Goal: Communication & Community: Answer question/provide support

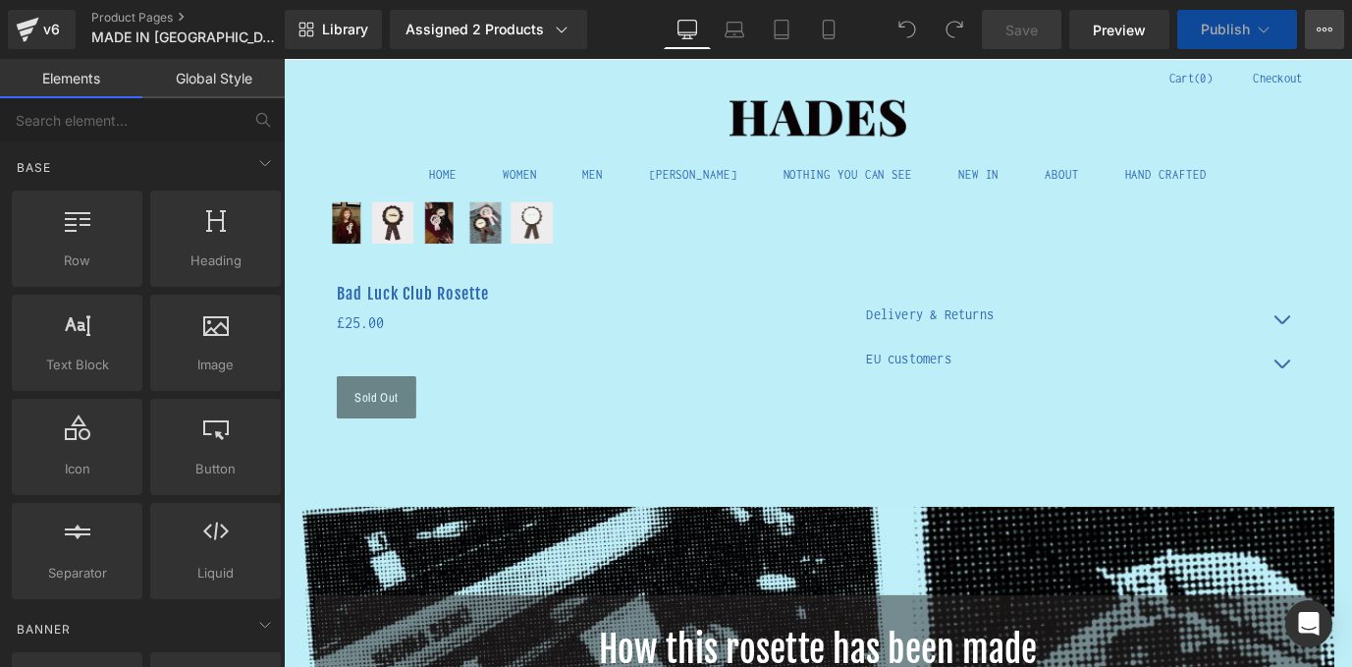
click at [1318, 32] on icon at bounding box center [1325, 30] width 16 height 16
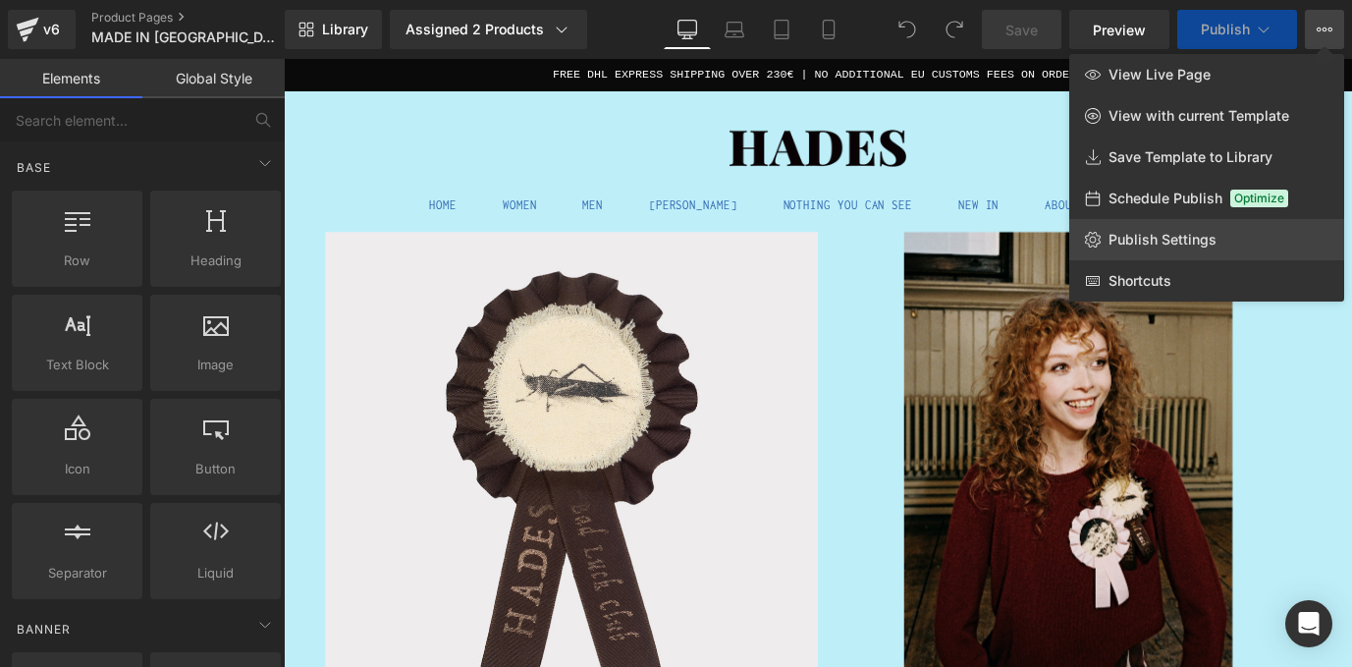
click at [1194, 240] on span "Publish Settings" at bounding box center [1163, 240] width 108 height 18
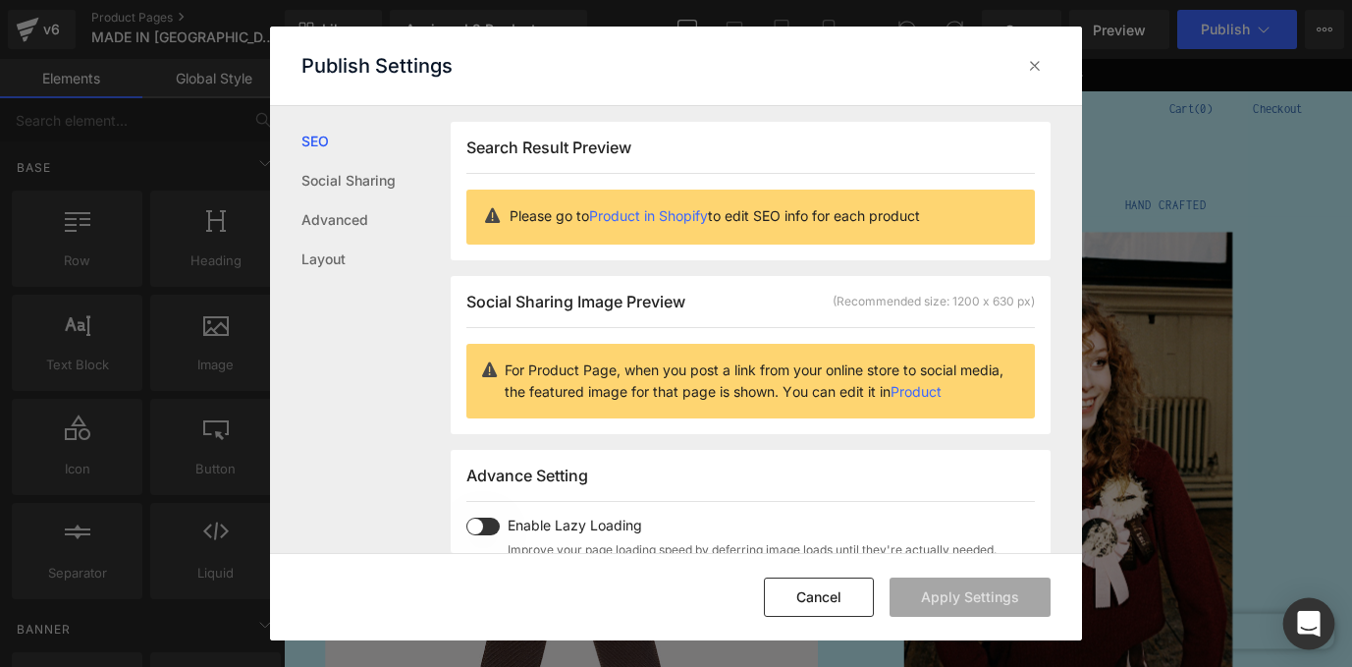
click at [1308, 622] on icon "Open Intercom Messenger" at bounding box center [1308, 624] width 23 height 26
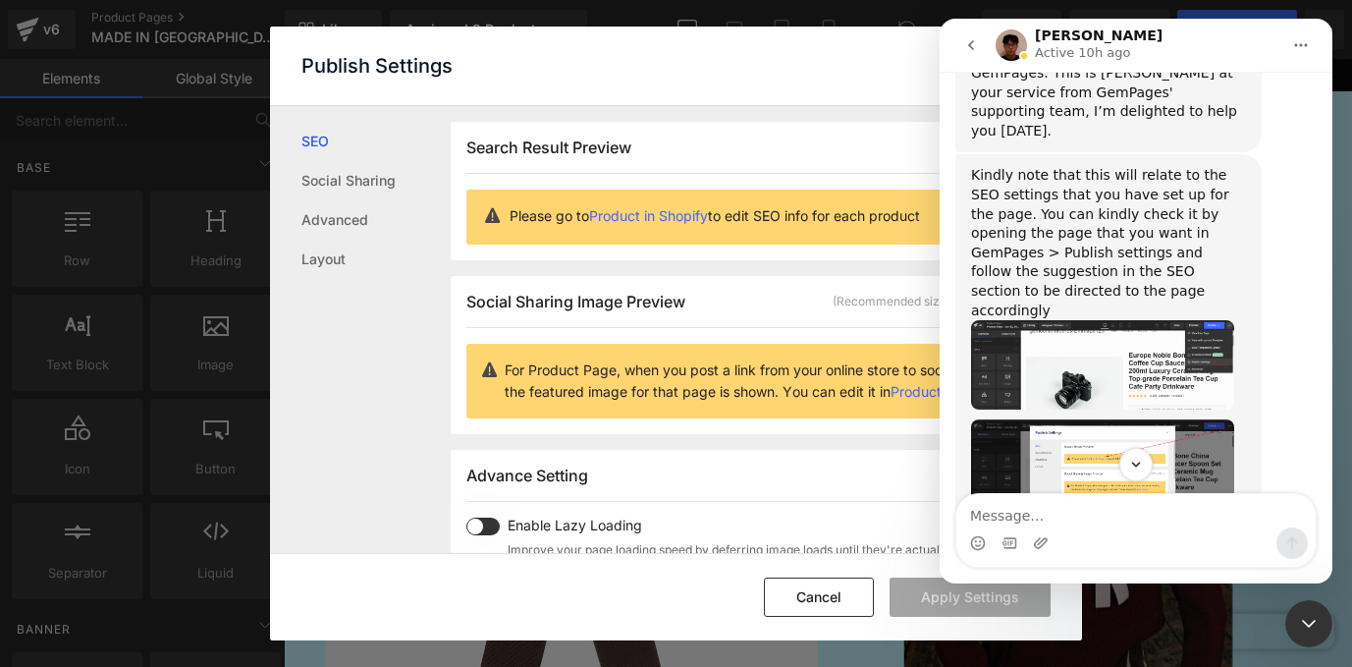
scroll to position [879, 0]
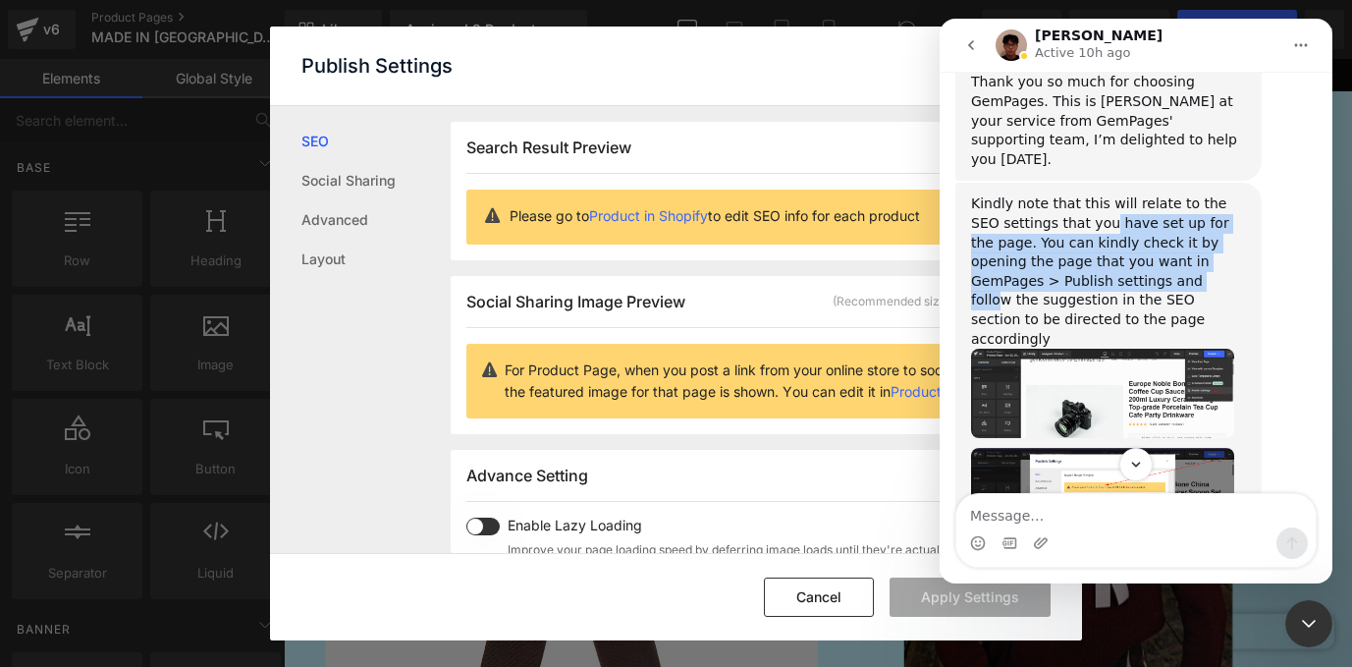
drag, startPoint x: 1073, startPoint y: 125, endPoint x: 1084, endPoint y: 178, distance: 54.1
click at [1084, 194] on div "Kindly note that this will relate to the SEO settings that you have set up for …" at bounding box center [1108, 271] width 275 height 154
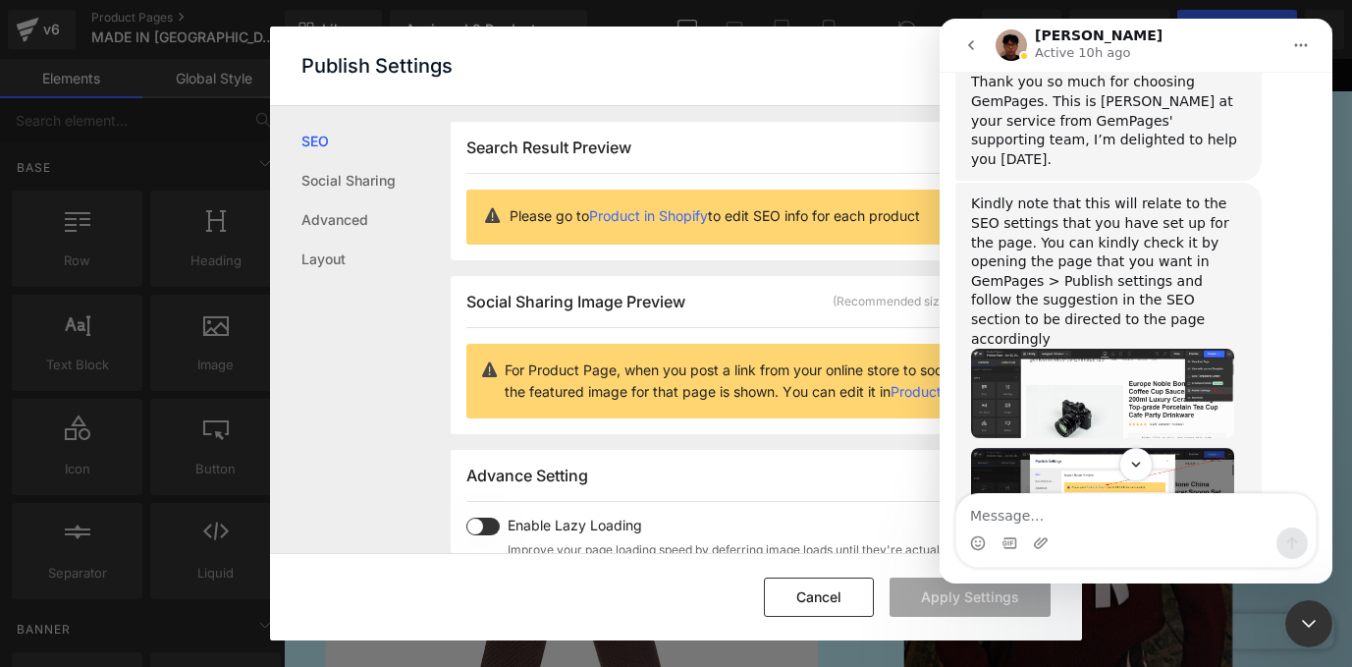
click at [1118, 194] on div "Kindly note that this will relate to the SEO settings that you have set up for …" at bounding box center [1108, 271] width 275 height 154
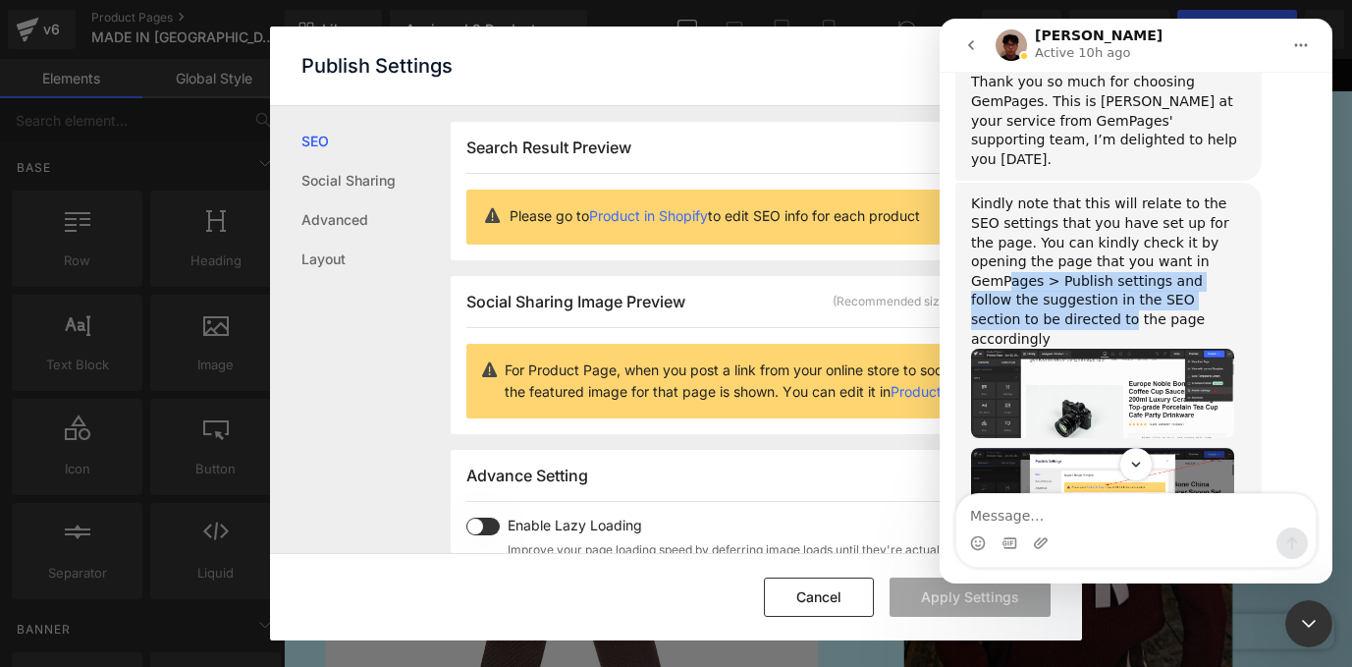
drag, startPoint x: 1151, startPoint y: 170, endPoint x: 1154, endPoint y: 206, distance: 36.5
click at [1154, 206] on div "Kindly note that this will relate to the SEO settings that you have set up for …" at bounding box center [1108, 271] width 275 height 154
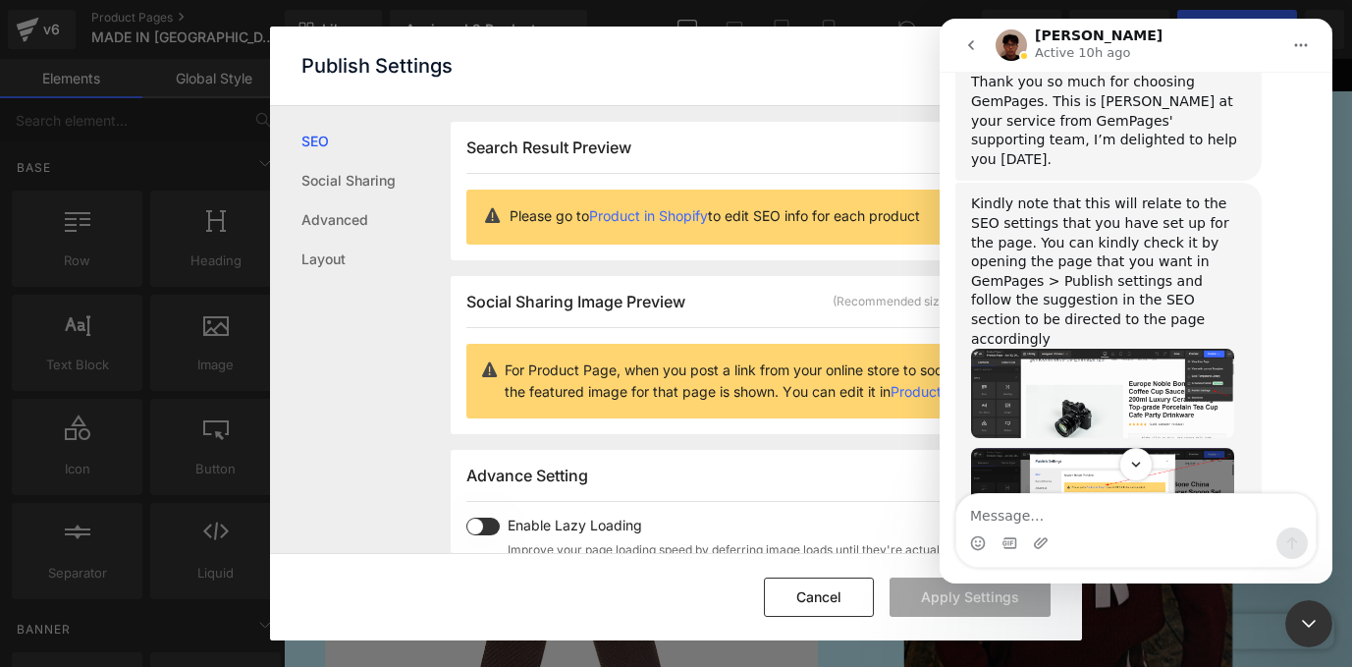
click at [1185, 205] on div "Kindly note that this will relate to the SEO settings that you have set up for …" at bounding box center [1108, 271] width 275 height 154
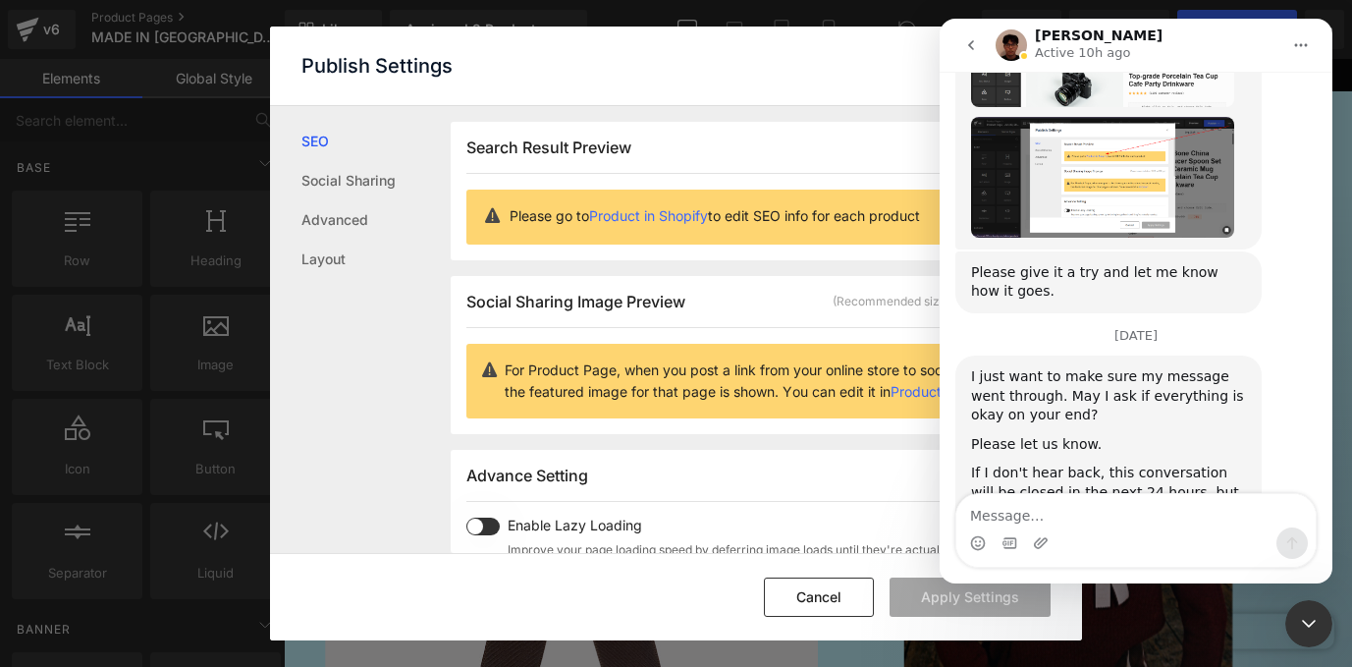
scroll to position [1214, 0]
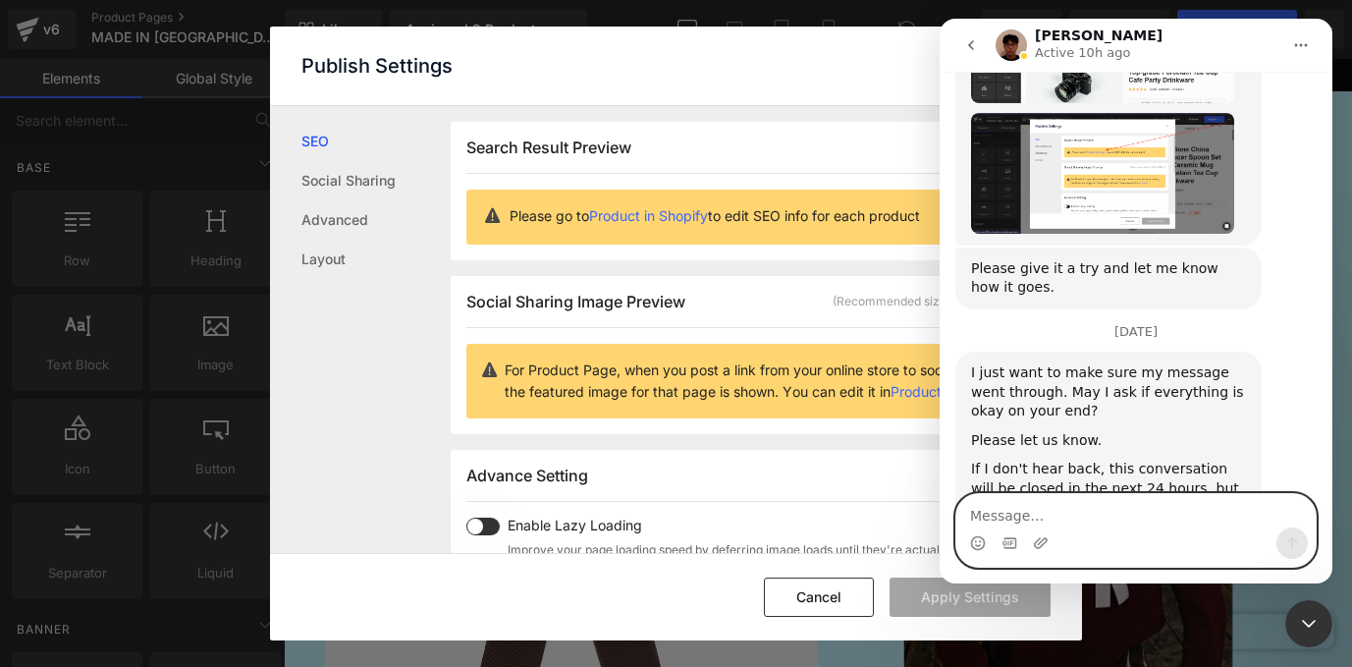
click at [1017, 513] on textarea "Message…" at bounding box center [1136, 510] width 359 height 33
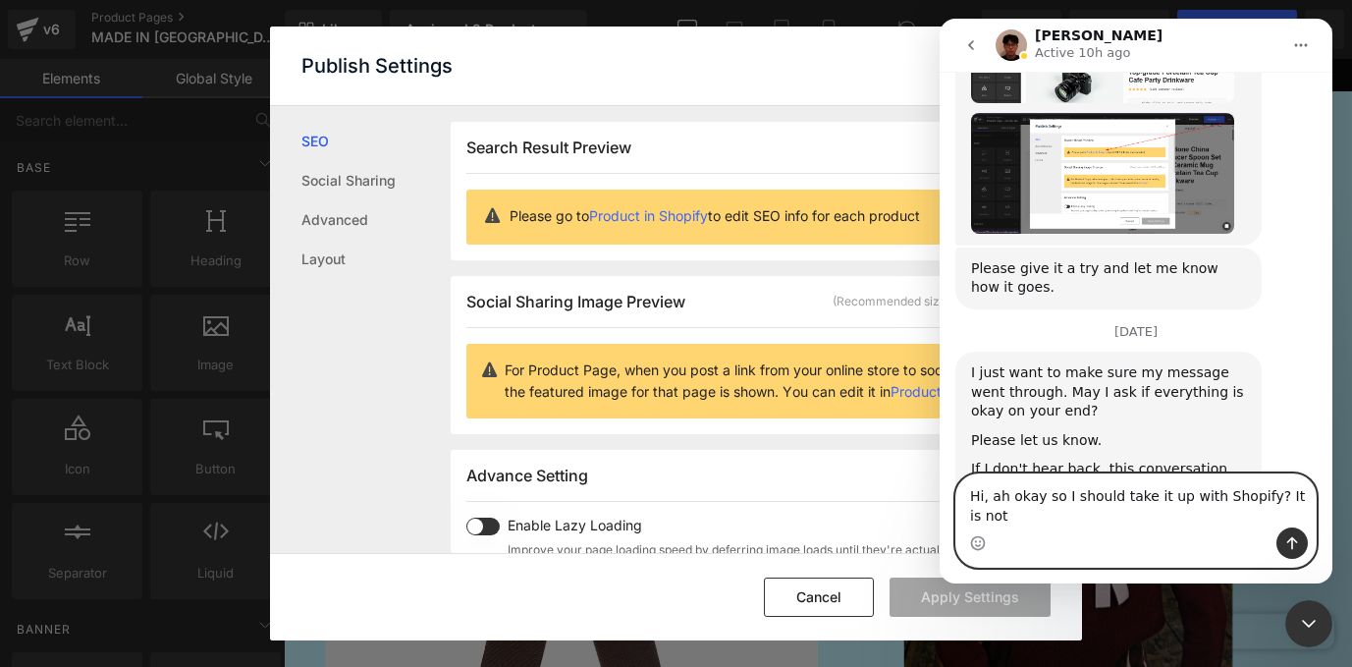
scroll to position [1234, 0]
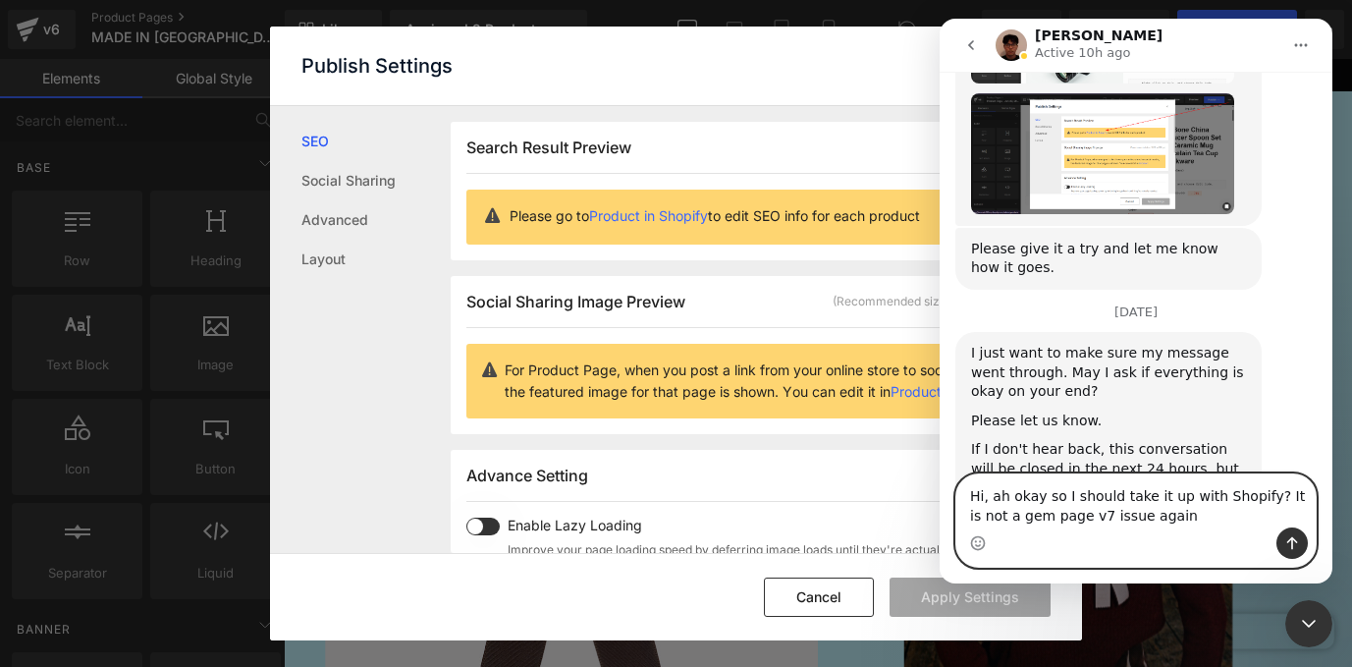
type textarea "Hi, ah okay so I should take it up with Shopify? It is not a gem page v7 issue …"
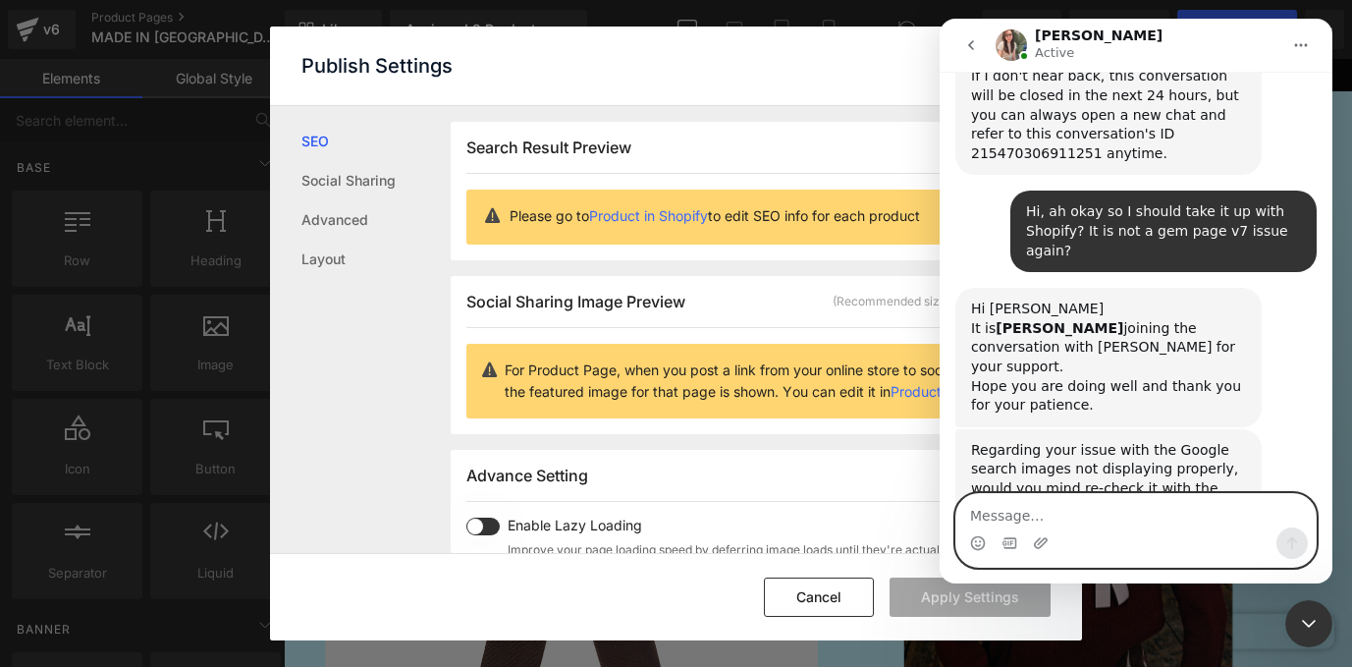
scroll to position [1626, 0]
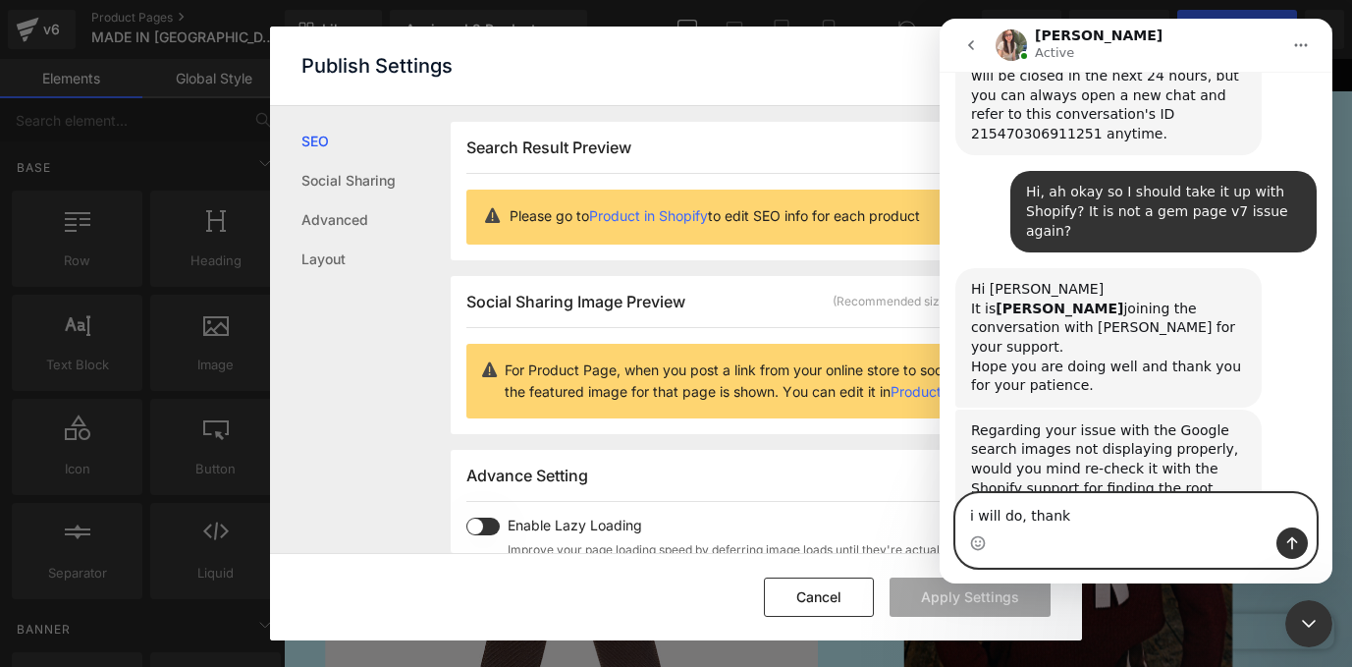
type textarea "i will do, thanks"
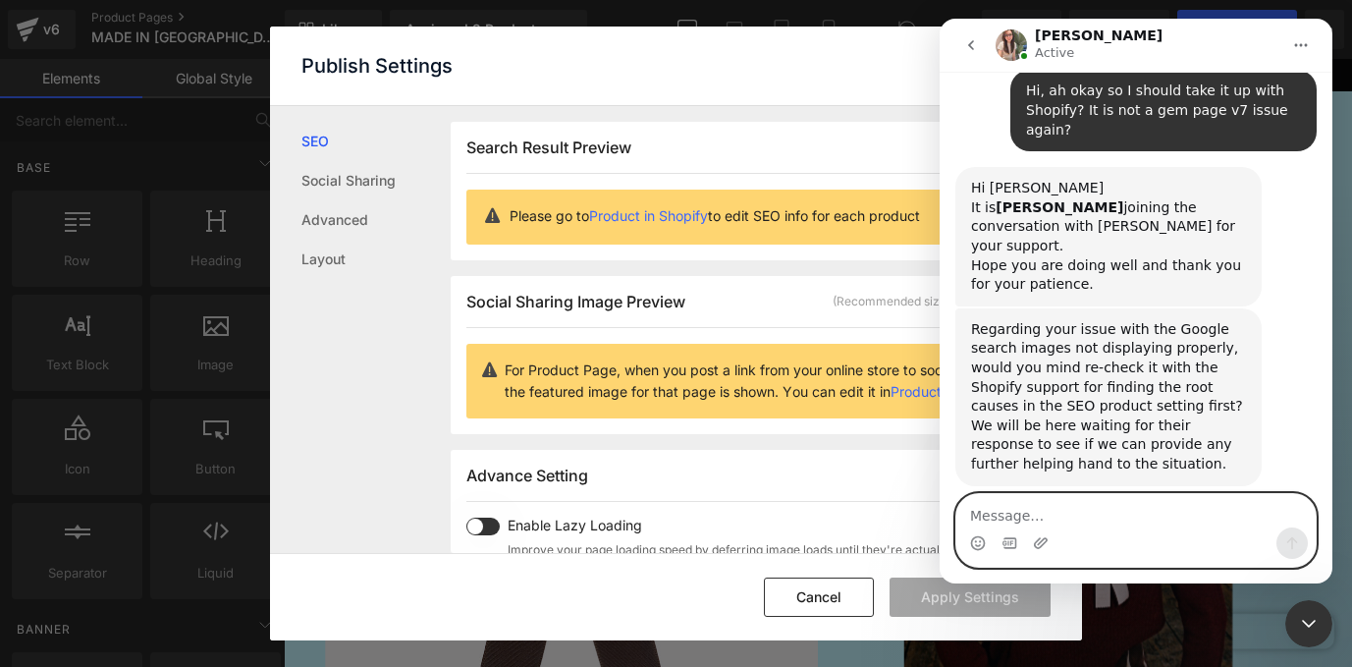
scroll to position [1743, 0]
